Goal: Task Accomplishment & Management: Use online tool/utility

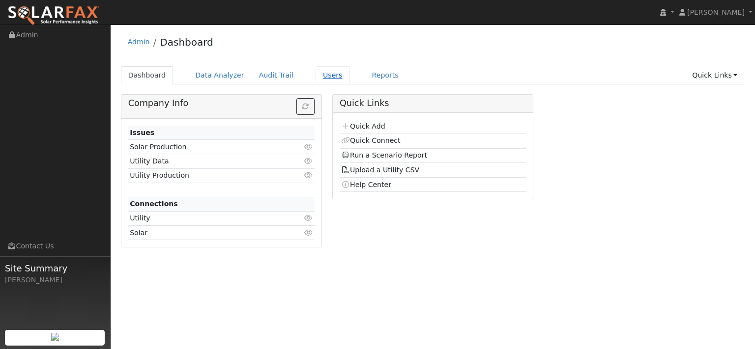
click at [350, 83] on link "Users" at bounding box center [332, 75] width 34 height 18
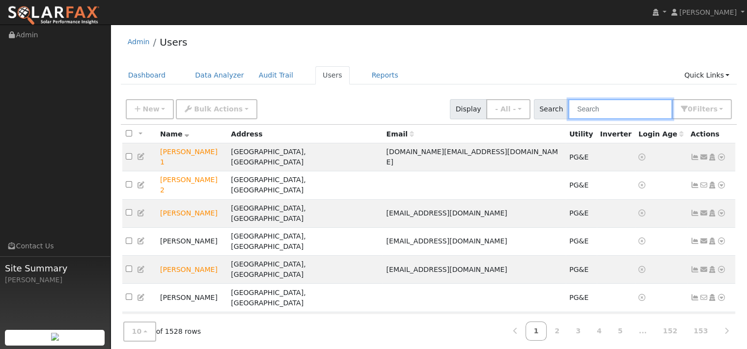
click at [568, 116] on input "text" at bounding box center [620, 109] width 104 height 20
paste input "[PERSON_NAME]"
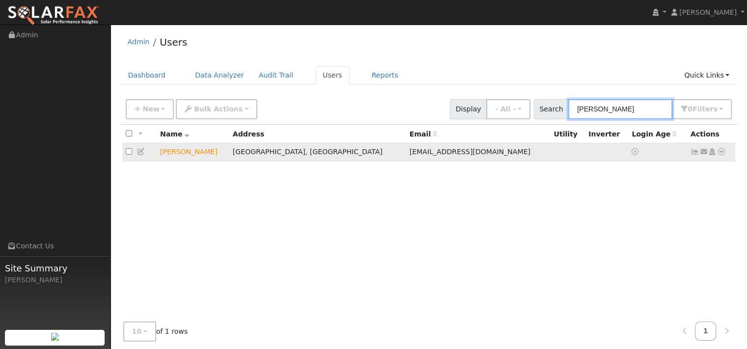
type input "[PERSON_NAME]"
click at [717, 155] on icon at bounding box center [721, 151] width 9 height 7
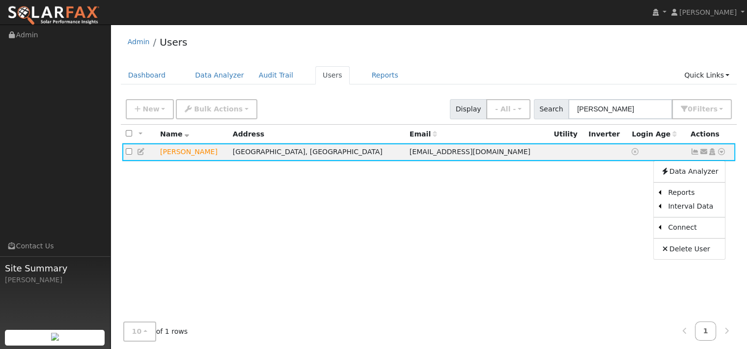
click at [698, 178] on link "Data Analyzer" at bounding box center [689, 172] width 71 height 14
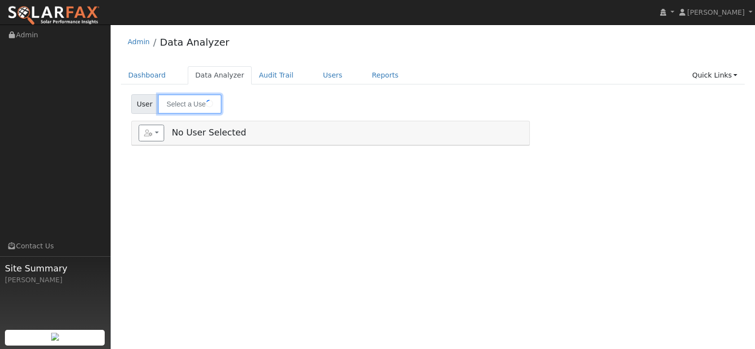
type input "[PERSON_NAME]"
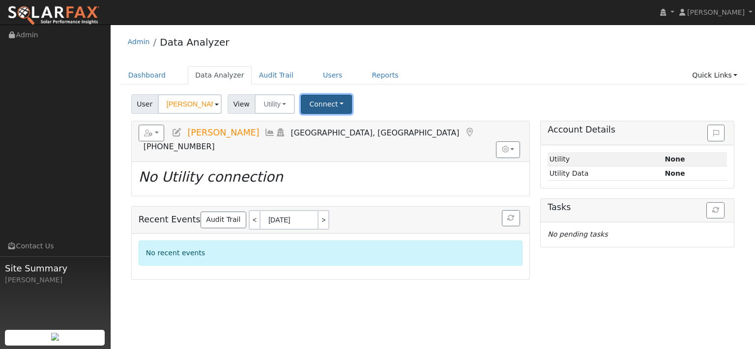
click at [352, 114] on button "Connect" at bounding box center [326, 104] width 51 height 19
click at [366, 135] on link "Select a Provider" at bounding box center [340, 128] width 77 height 14
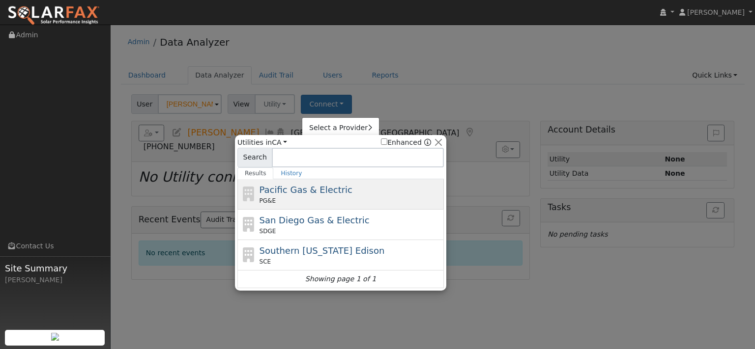
click at [329, 195] on span "Pacific Gas & Electric" at bounding box center [305, 190] width 93 height 10
